Goal: Task Accomplishment & Management: Manage account settings

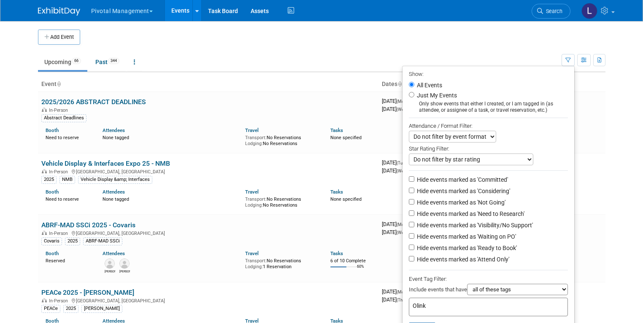
click at [362, 40] on td at bounding box center [329, 37] width 498 height 15
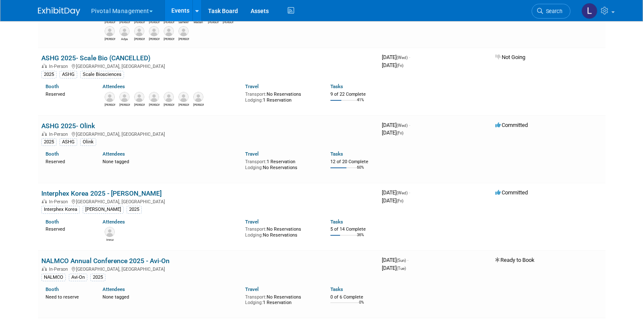
scroll to position [1375, 0]
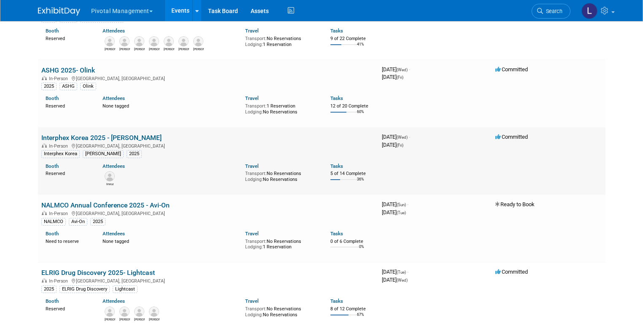
click at [98, 134] on link "Interphex Korea 2025 - [PERSON_NAME]" at bounding box center [101, 138] width 120 height 8
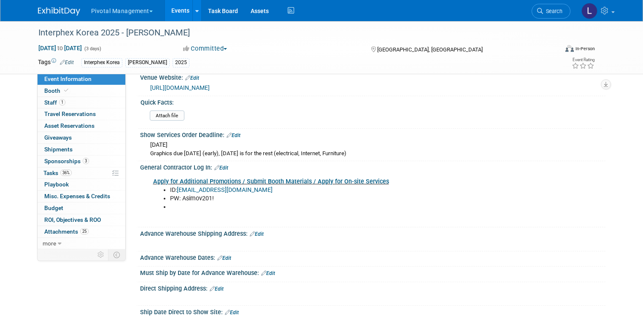
scroll to position [738, 0]
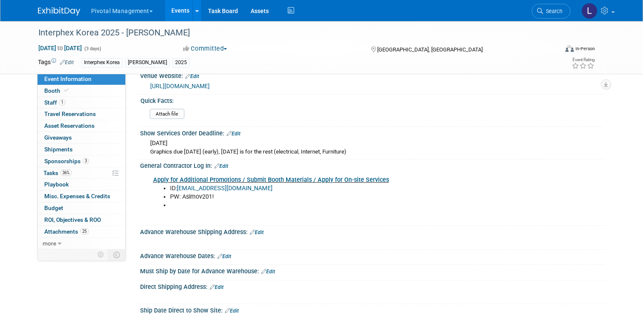
click at [218, 163] on link "Edit" at bounding box center [221, 166] width 14 height 6
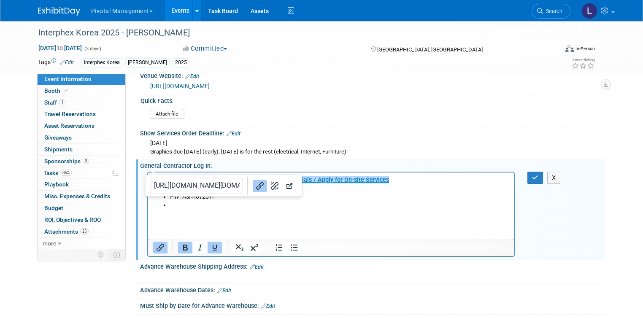
scroll to position [0, 0]
click at [413, 218] on html "﻿Apply for Additional Promotions / Submit Booth Materials / Apply for On-site S…" at bounding box center [331, 195] width 366 height 46
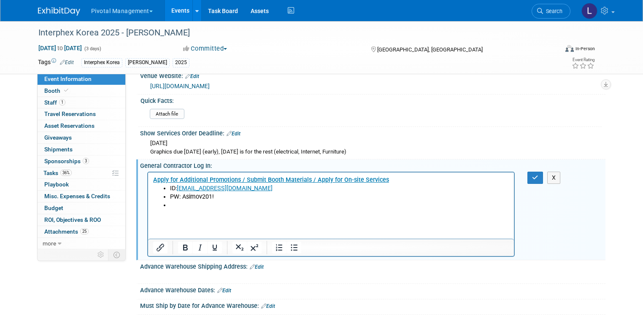
drag, startPoint x: 202, startPoint y: 196, endPoint x: 237, endPoint y: 235, distance: 52.9
click at [202, 196] on li "PW: Asimov201!" at bounding box center [340, 196] width 340 height 8
click at [228, 201] on li "Rich Text Area. Press ALT-0 for help." at bounding box center [340, 205] width 340 height 8
click at [227, 198] on li "PW: Asimov1201!" at bounding box center [340, 196] width 340 height 8
click at [543, 8] on icon at bounding box center [540, 11] width 6 height 6
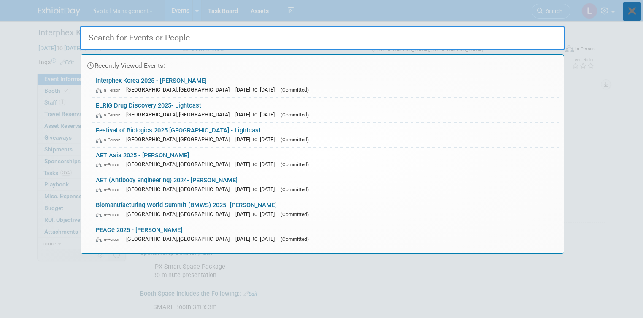
click at [637, 8] on icon at bounding box center [632, 11] width 18 height 19
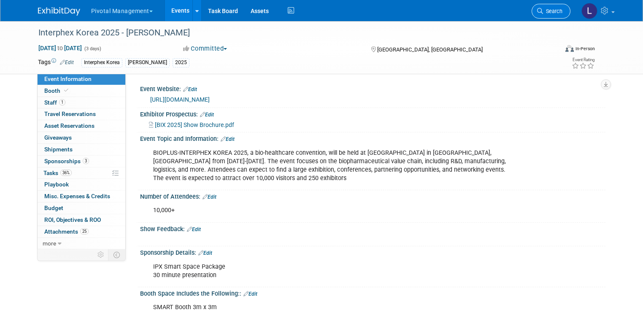
click at [561, 14] on span "Search" at bounding box center [552, 11] width 19 height 6
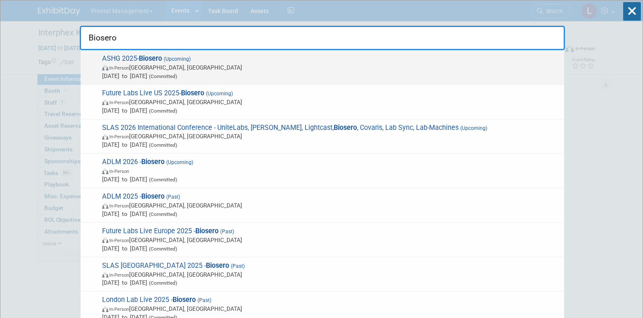
type input "Biosero"
click at [163, 68] on span "In-Person Boston, MA" at bounding box center [331, 67] width 458 height 8
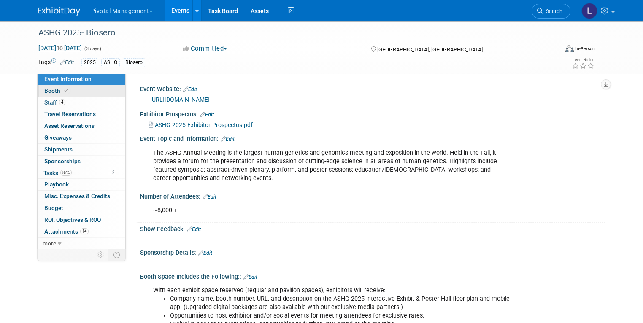
click at [51, 89] on span "Booth" at bounding box center [57, 90] width 26 height 7
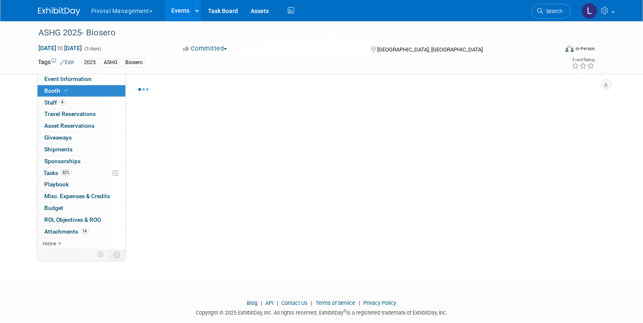
select select "Yes"
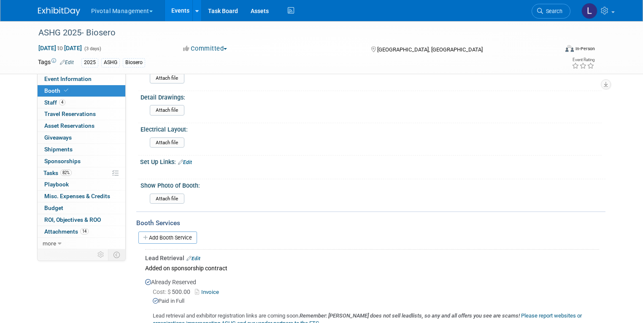
scroll to position [759, 0]
